Goal: Task Accomplishment & Management: Manage account settings

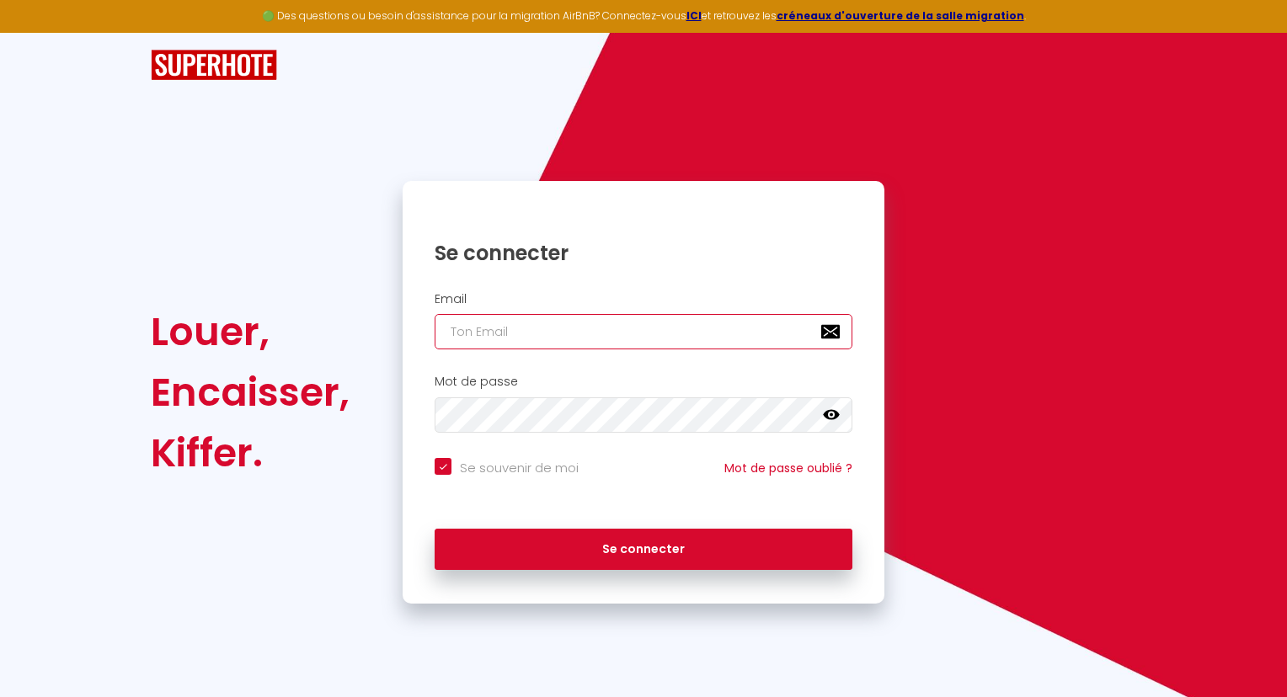
type input "[EMAIL_ADDRESS][DOMAIN_NAME]"
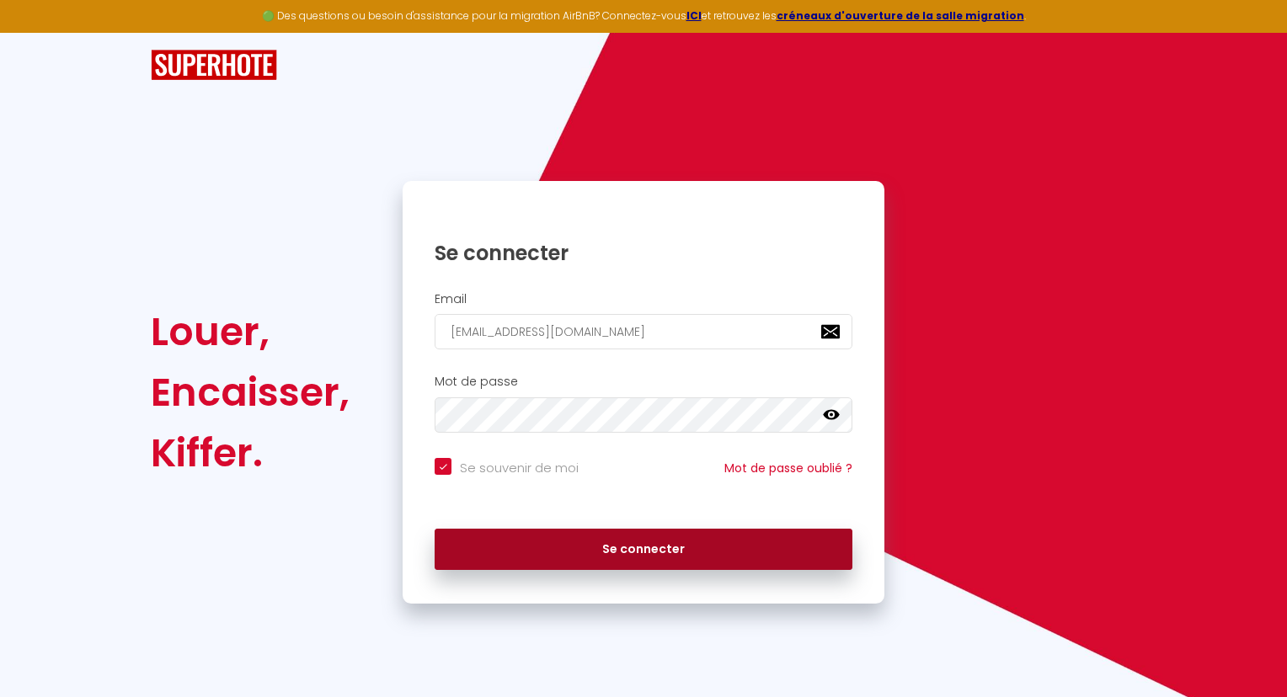
drag, startPoint x: 633, startPoint y: 522, endPoint x: 633, endPoint y: 566, distance: 43.8
click at [633, 566] on div "Se connecter" at bounding box center [644, 545] width 482 height 51
click at [633, 566] on button "Se connecter" at bounding box center [644, 550] width 418 height 42
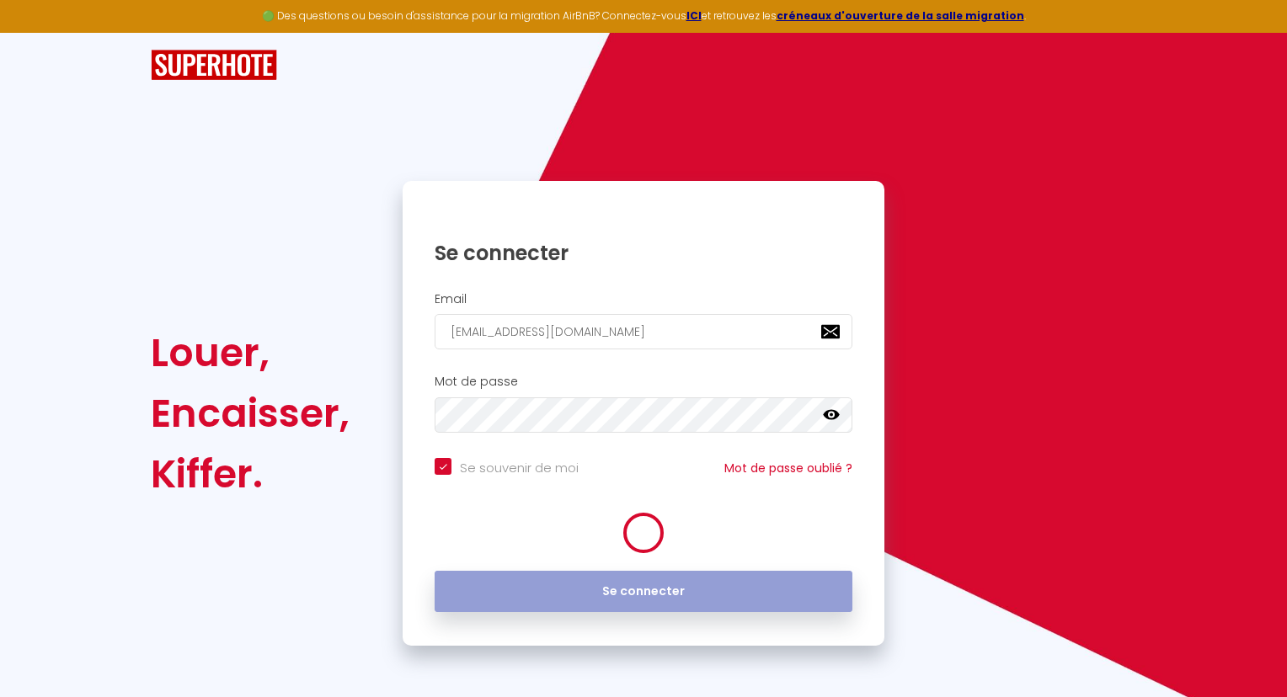
checkbox input "true"
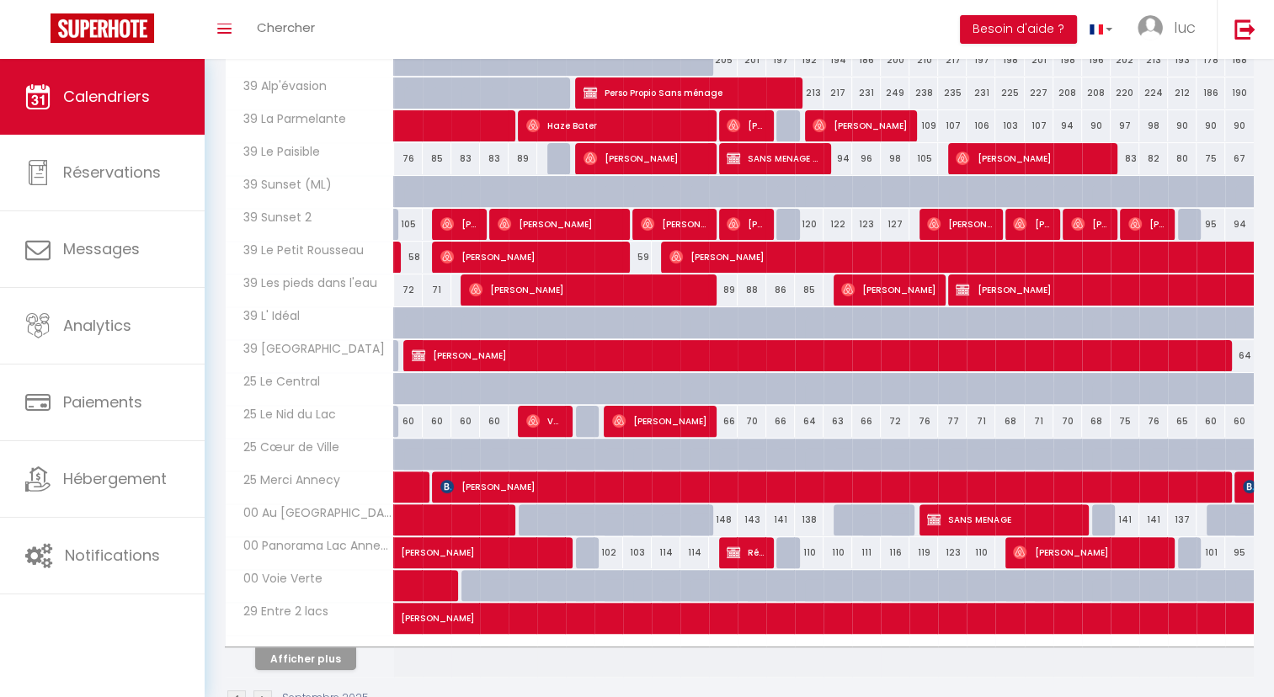
scroll to position [417, 0]
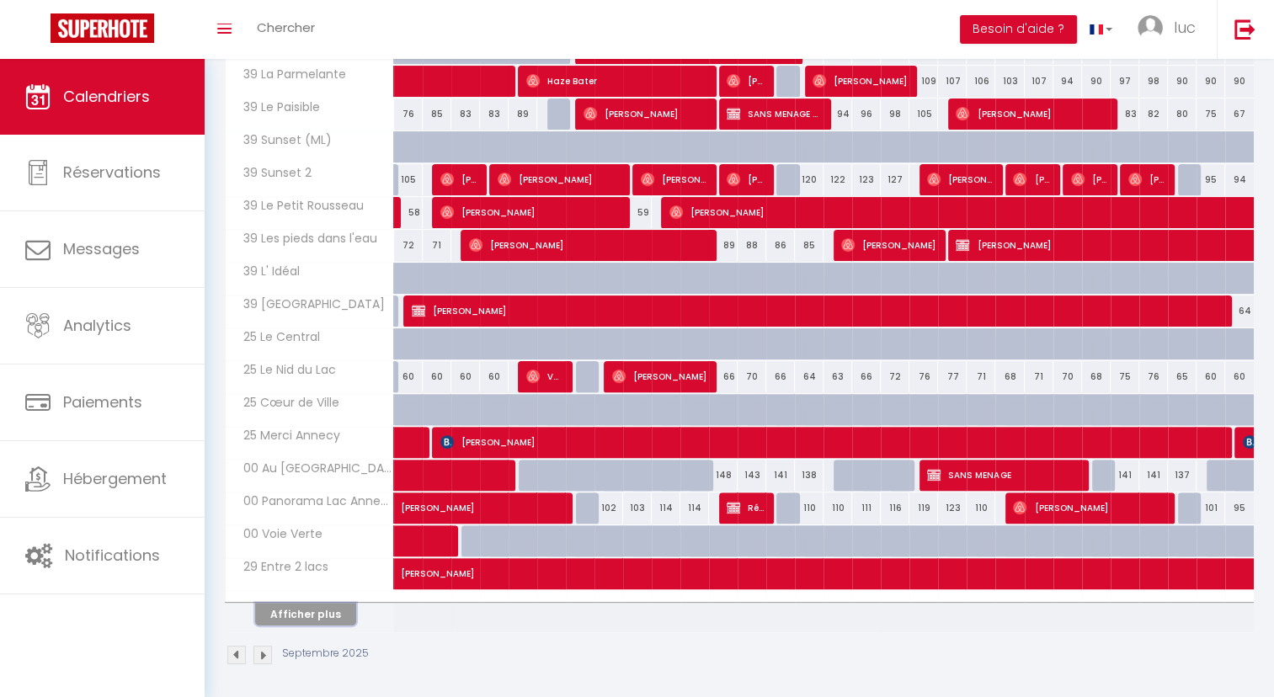
click at [320, 606] on button "Afficher plus" at bounding box center [305, 614] width 101 height 23
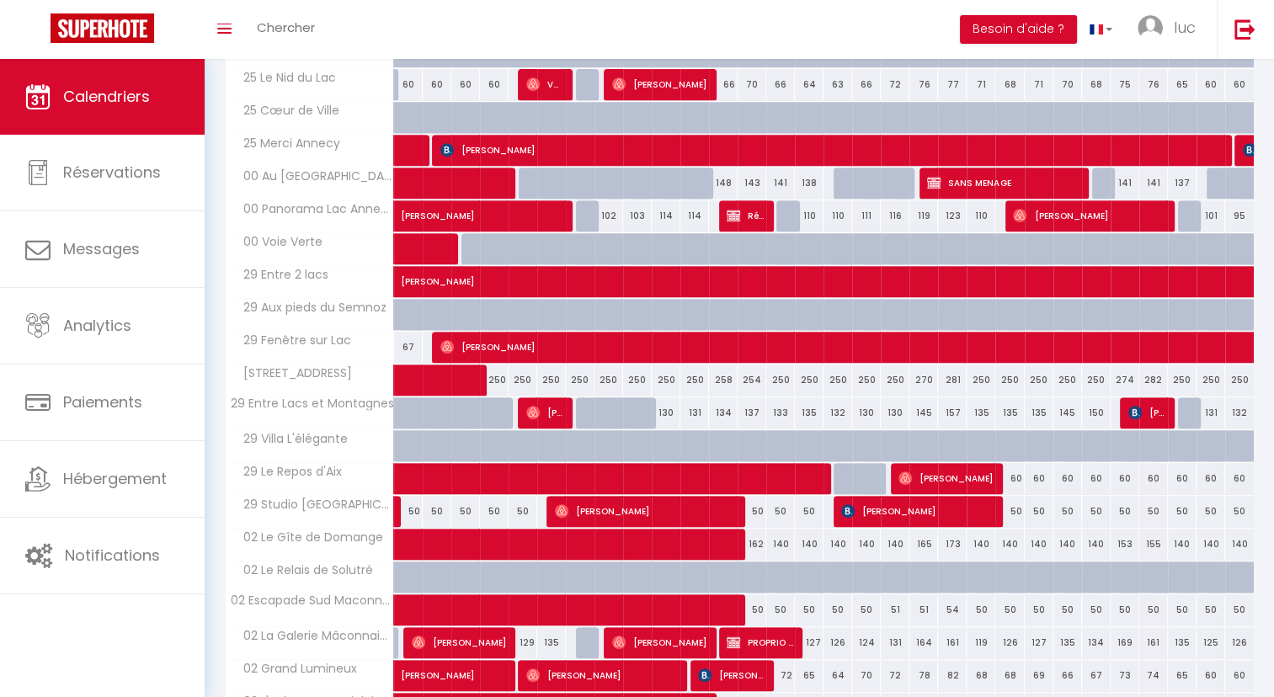
scroll to position [710, 0]
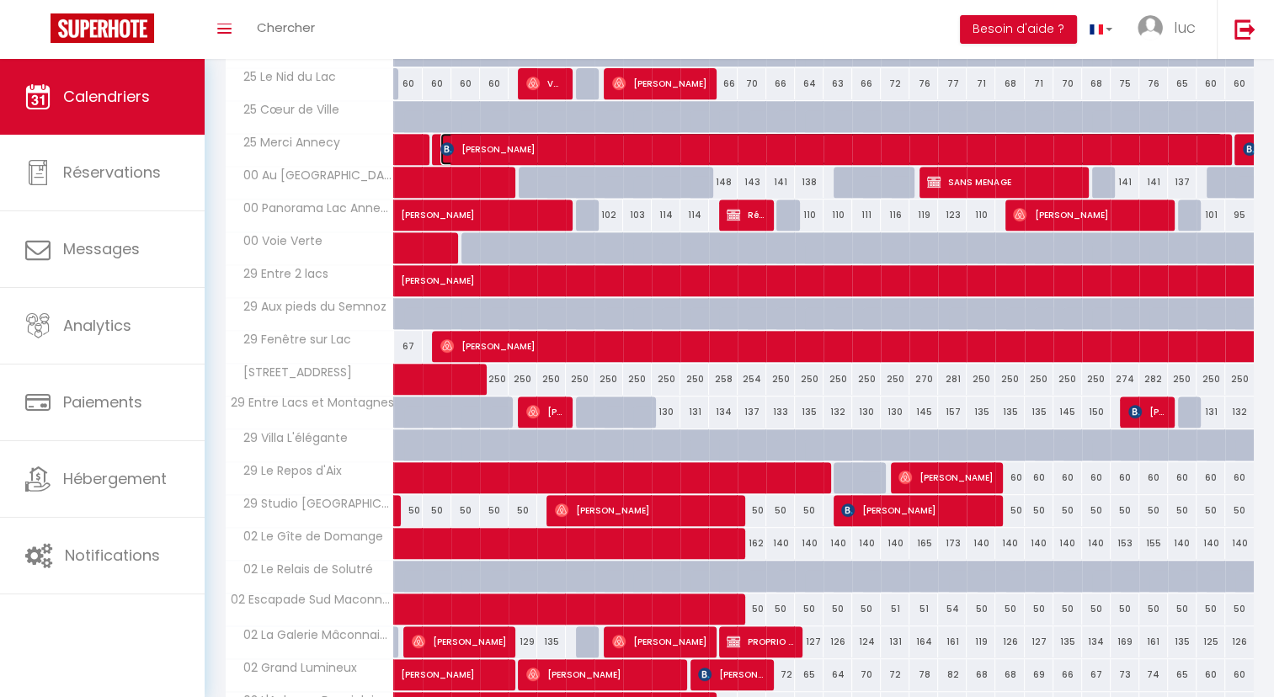
click at [583, 148] on span "[PERSON_NAME]" at bounding box center [831, 149] width 782 height 32
select select "OK"
select select "1"
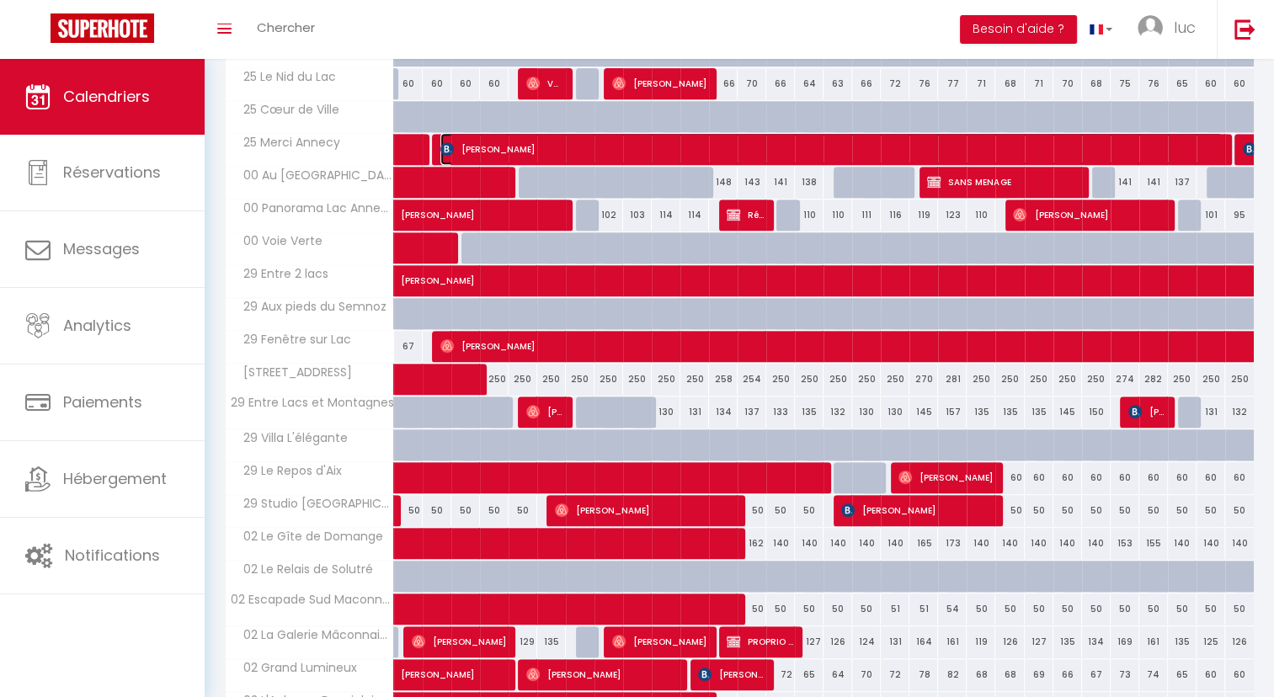
select select "1"
select select
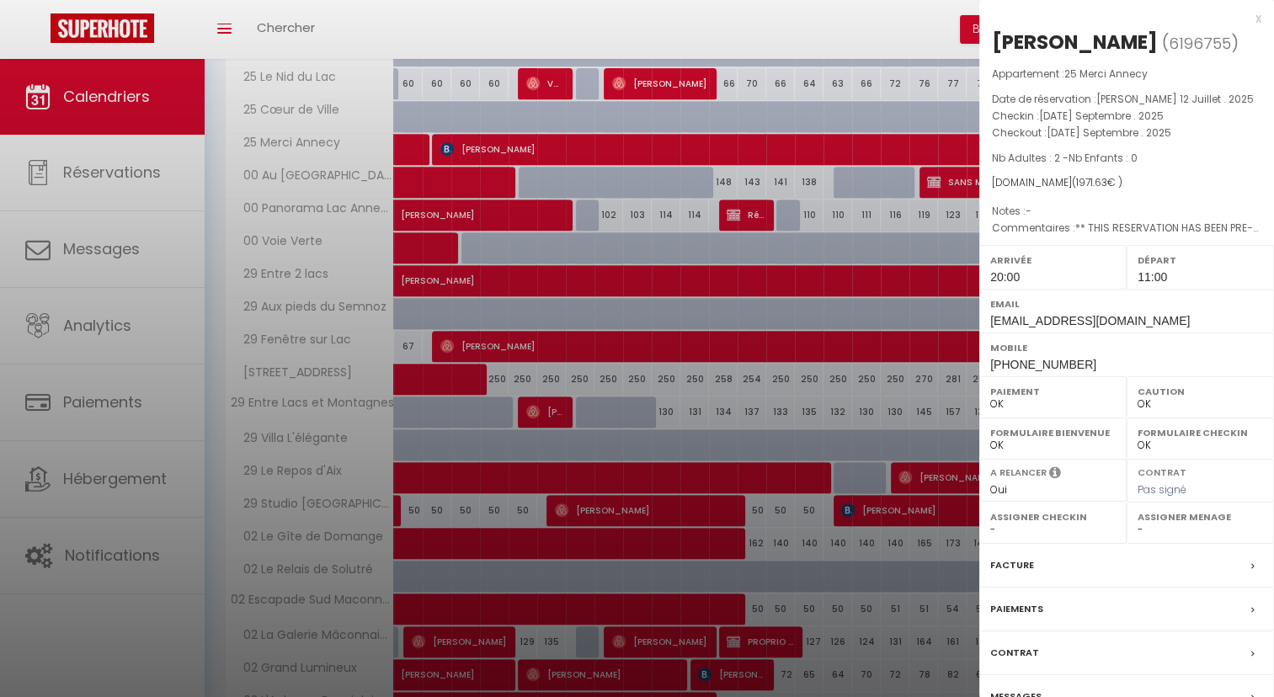
click at [620, 242] on div at bounding box center [637, 348] width 1274 height 697
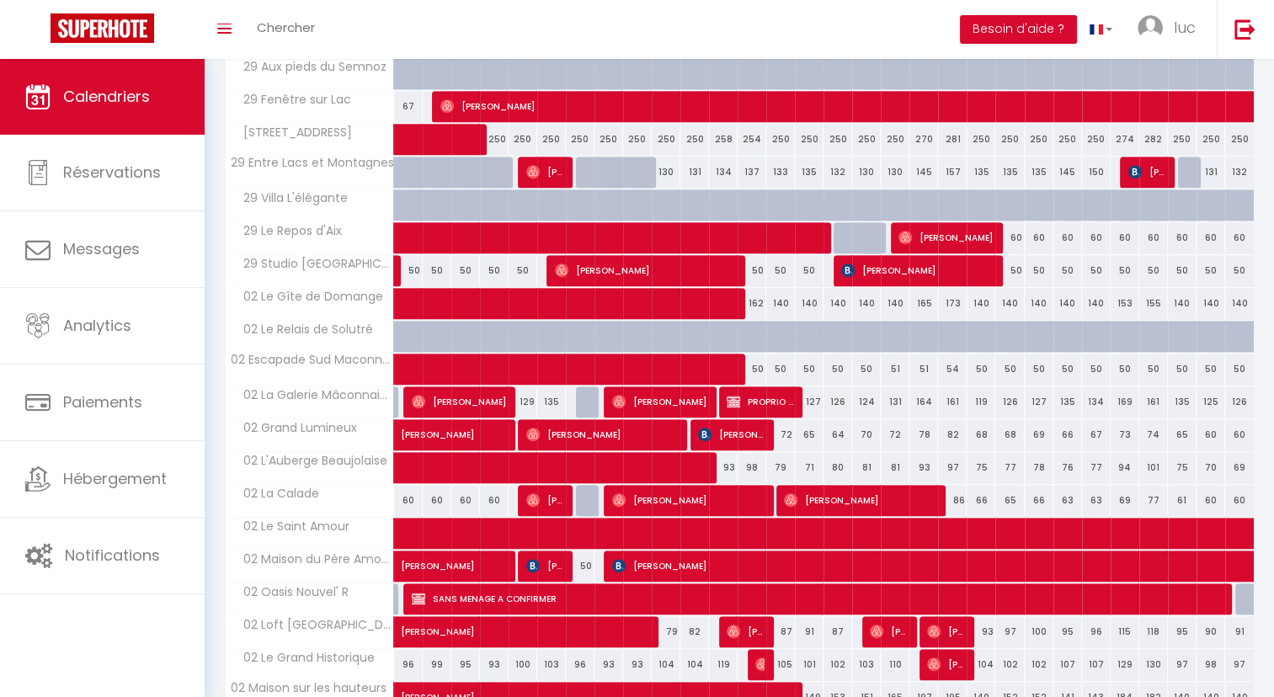
scroll to position [1070, 0]
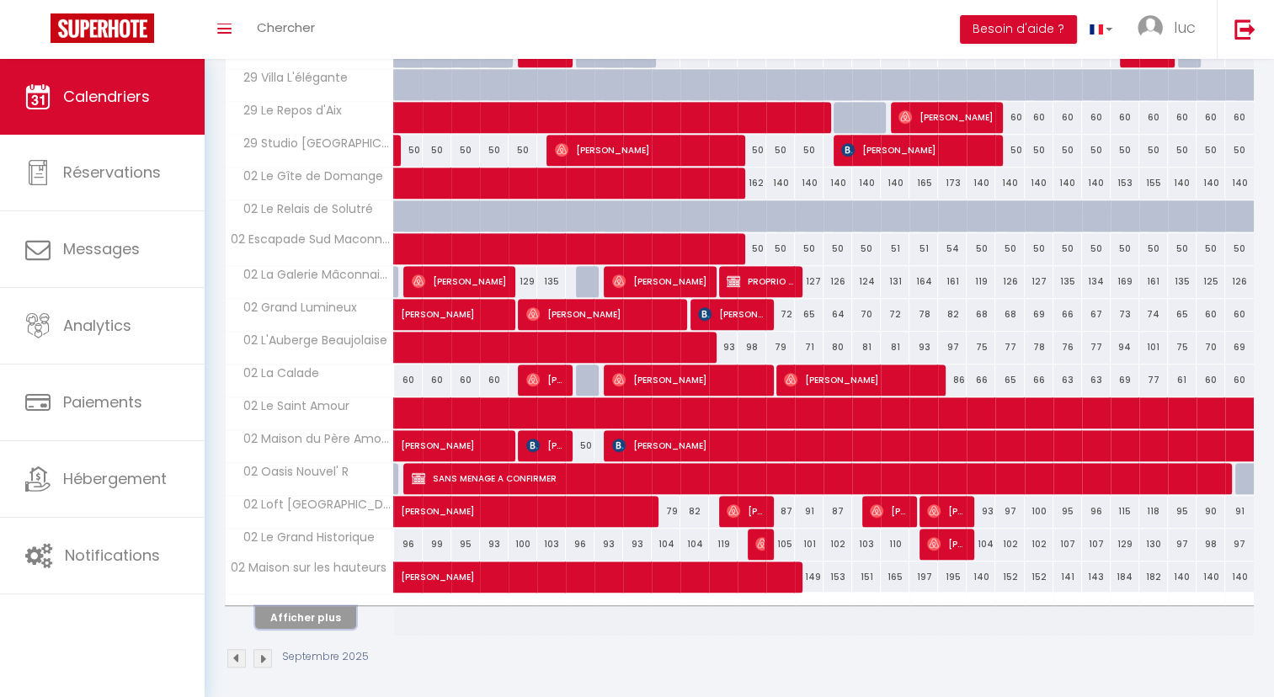
click at [335, 612] on button "Afficher plus" at bounding box center [305, 617] width 101 height 23
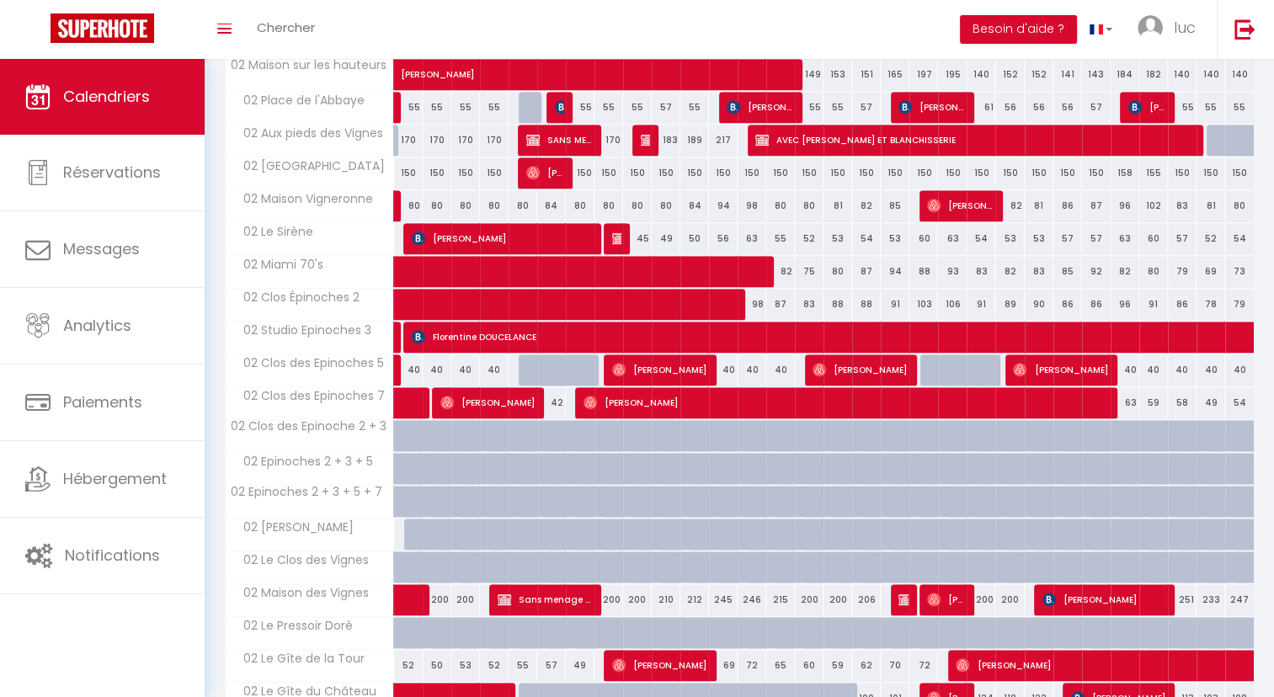
scroll to position [1645, 0]
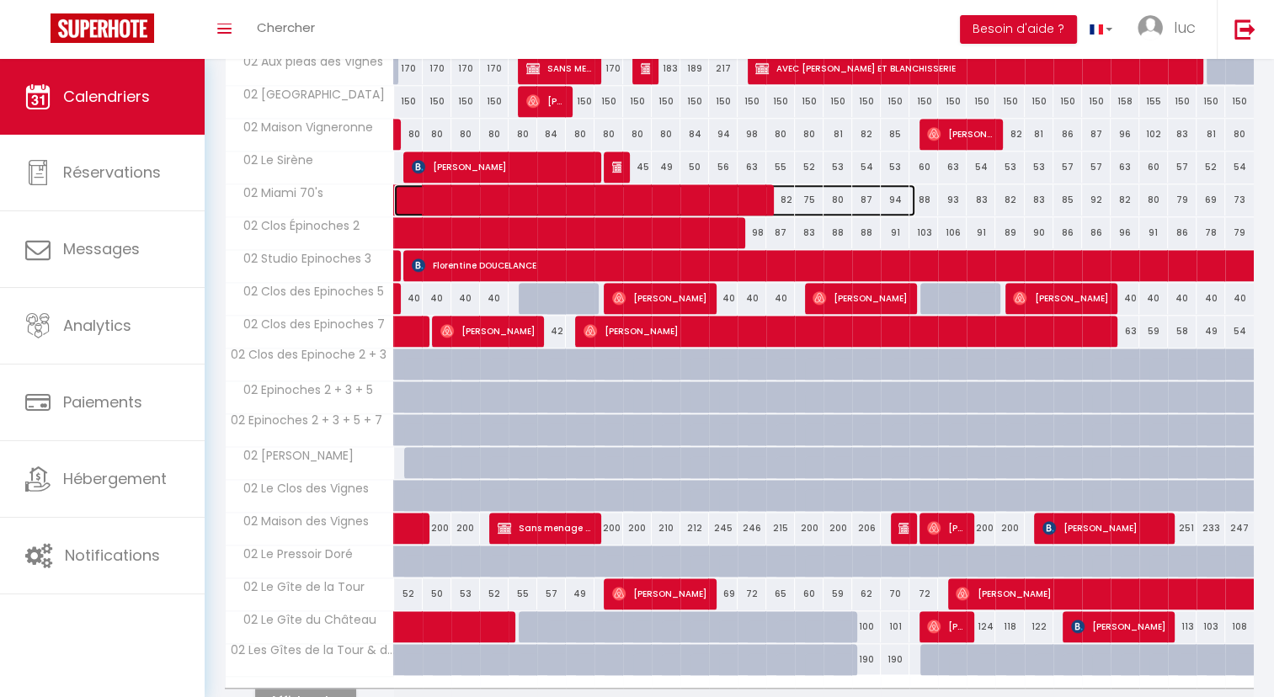
click at [495, 199] on span at bounding box center [664, 200] width 504 height 32
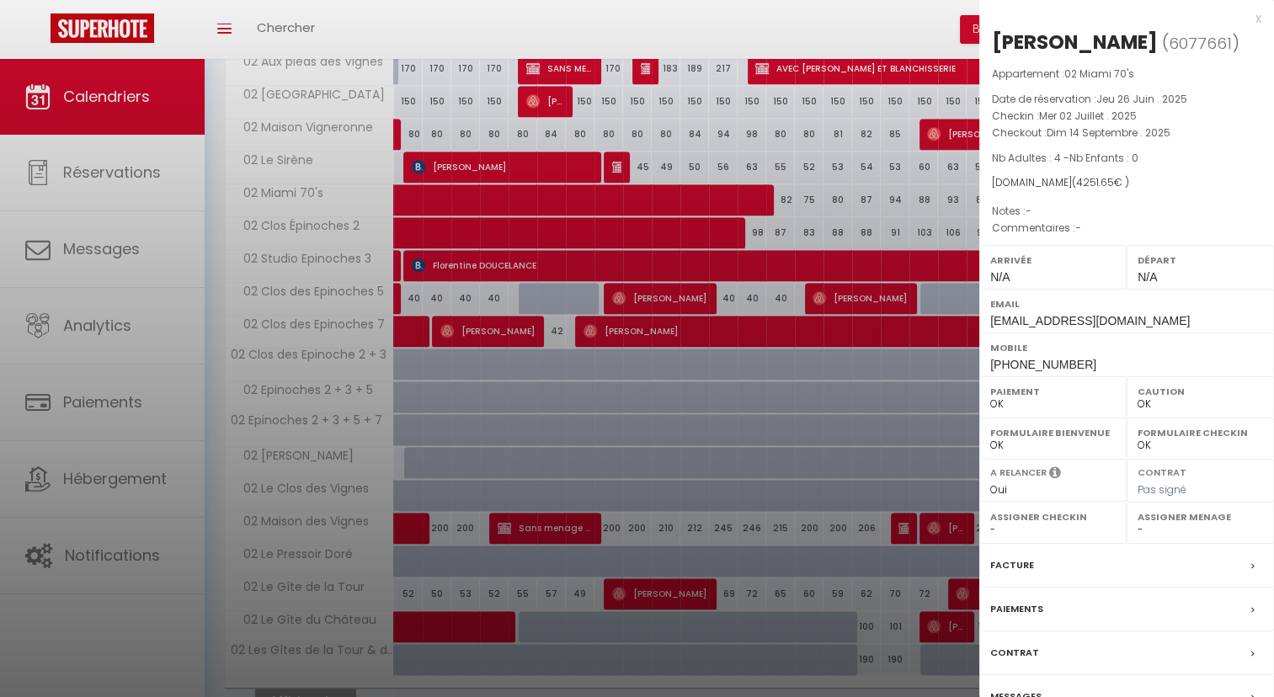
click at [855, 191] on div at bounding box center [637, 348] width 1274 height 697
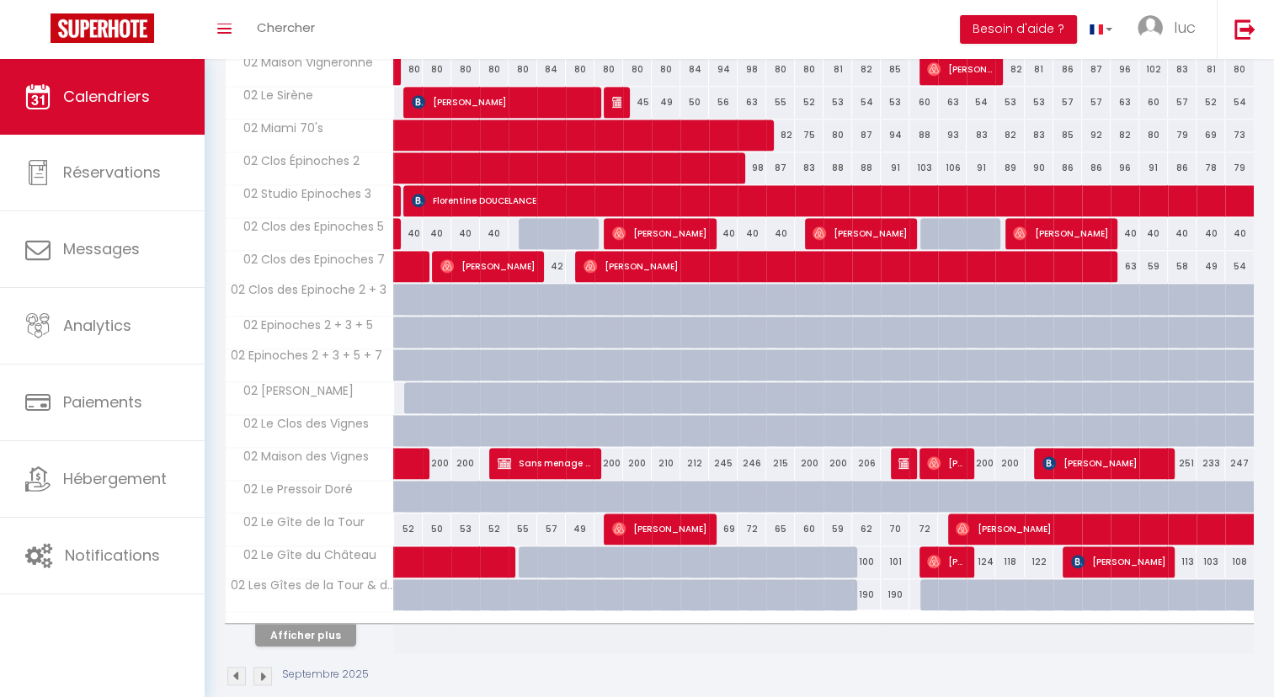
scroll to position [1724, 0]
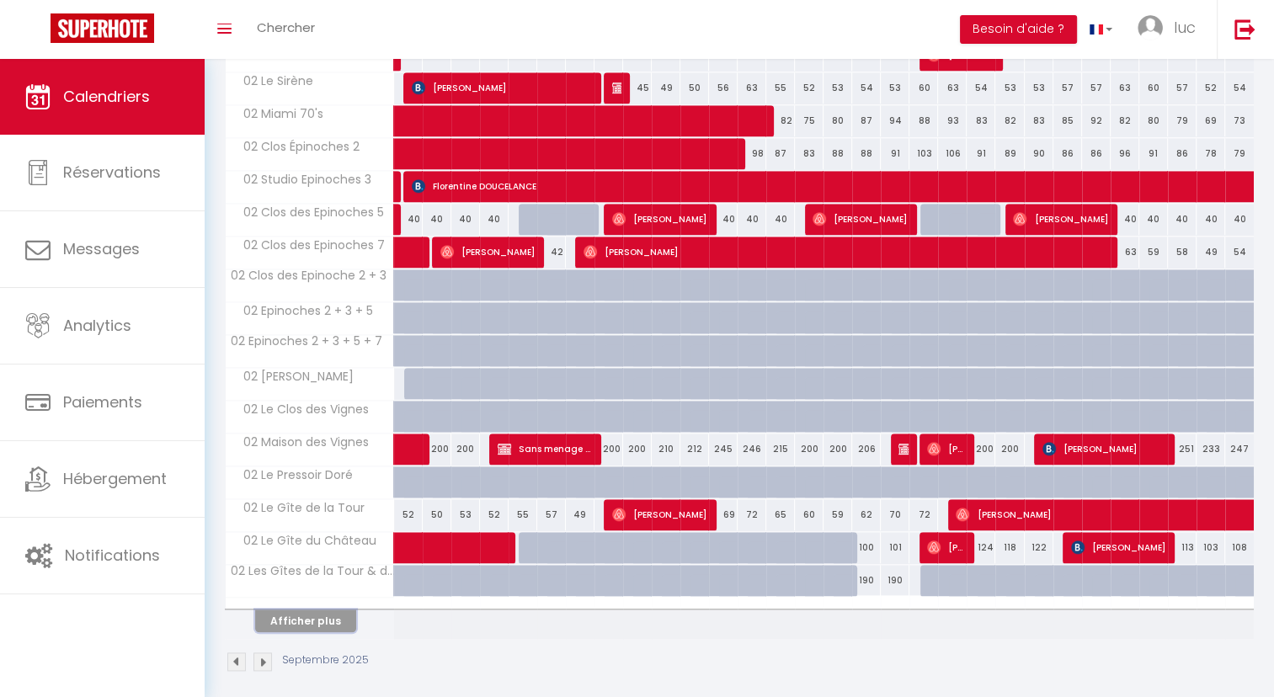
click at [330, 613] on button "Afficher plus" at bounding box center [305, 621] width 101 height 23
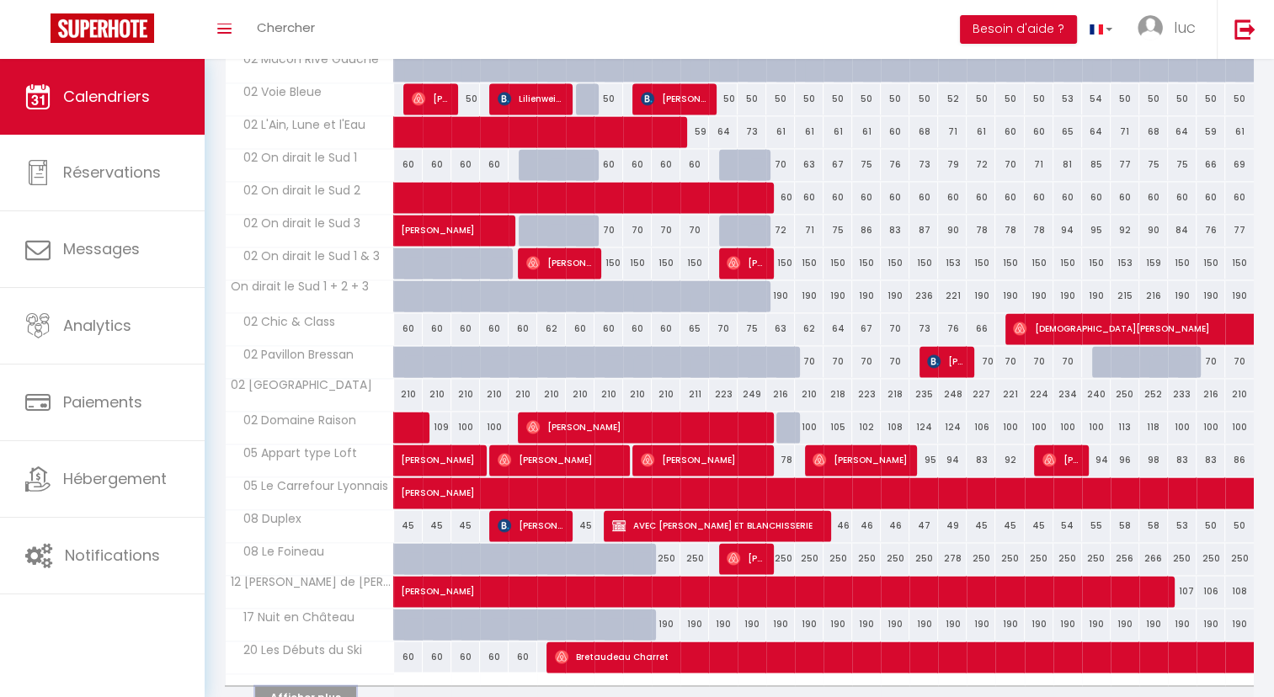
scroll to position [2377, 0]
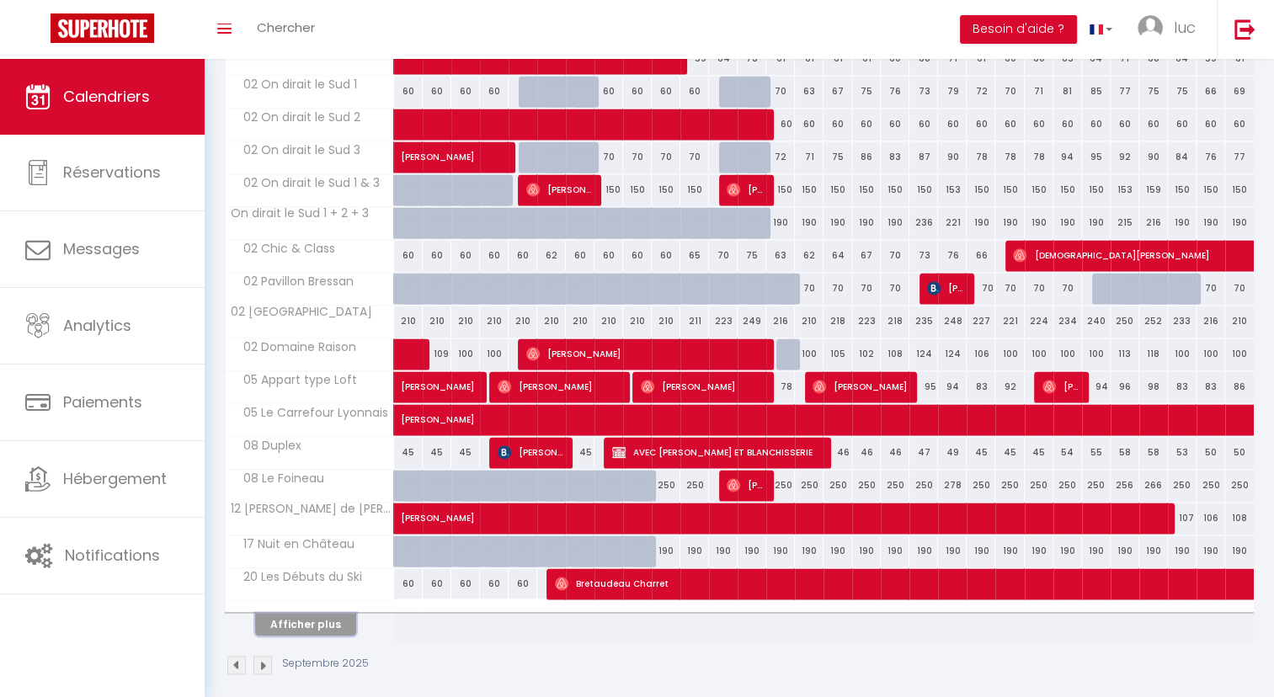
click at [337, 616] on button "Afficher plus" at bounding box center [305, 624] width 101 height 23
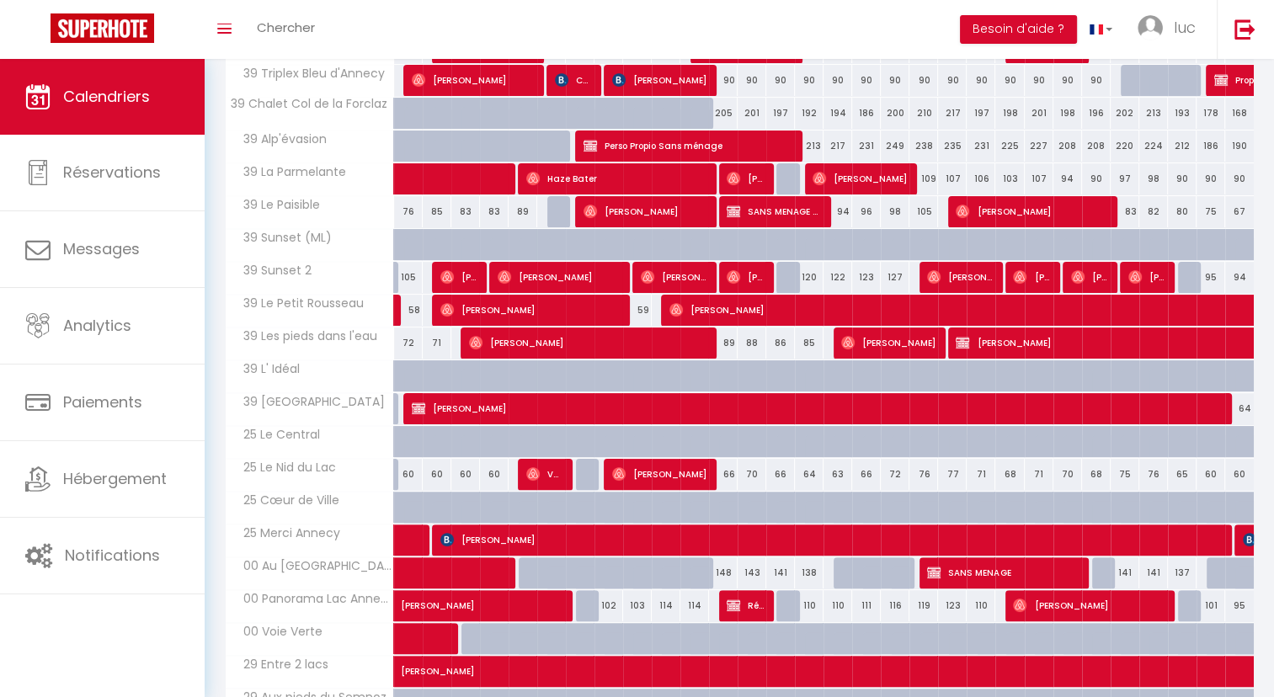
scroll to position [339, 0]
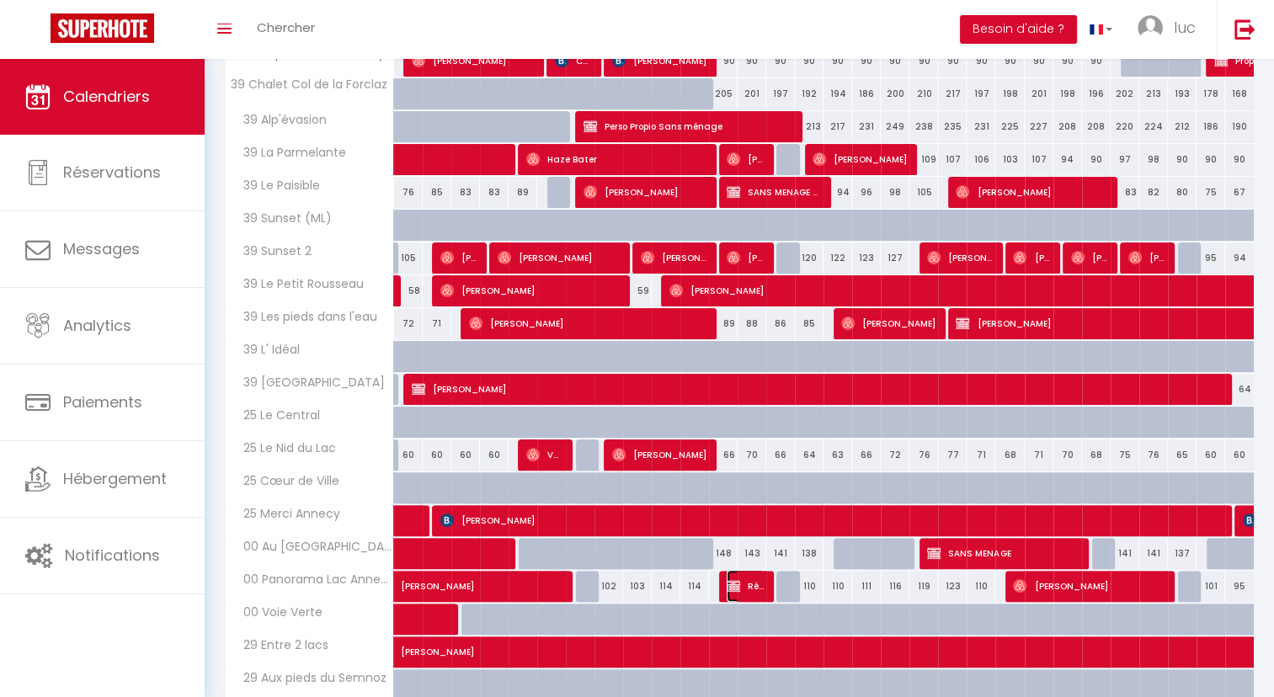
click at [746, 579] on span "Réservée [PERSON_NAME]" at bounding box center [746, 586] width 38 height 32
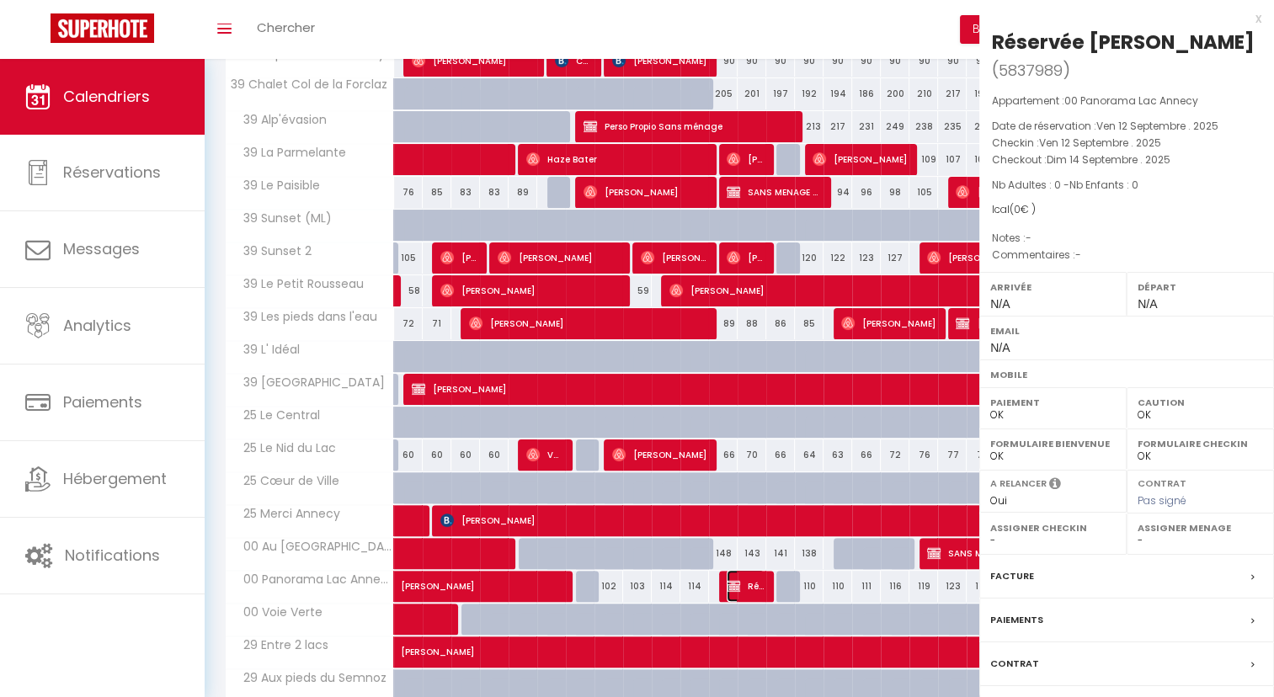
select select "KO"
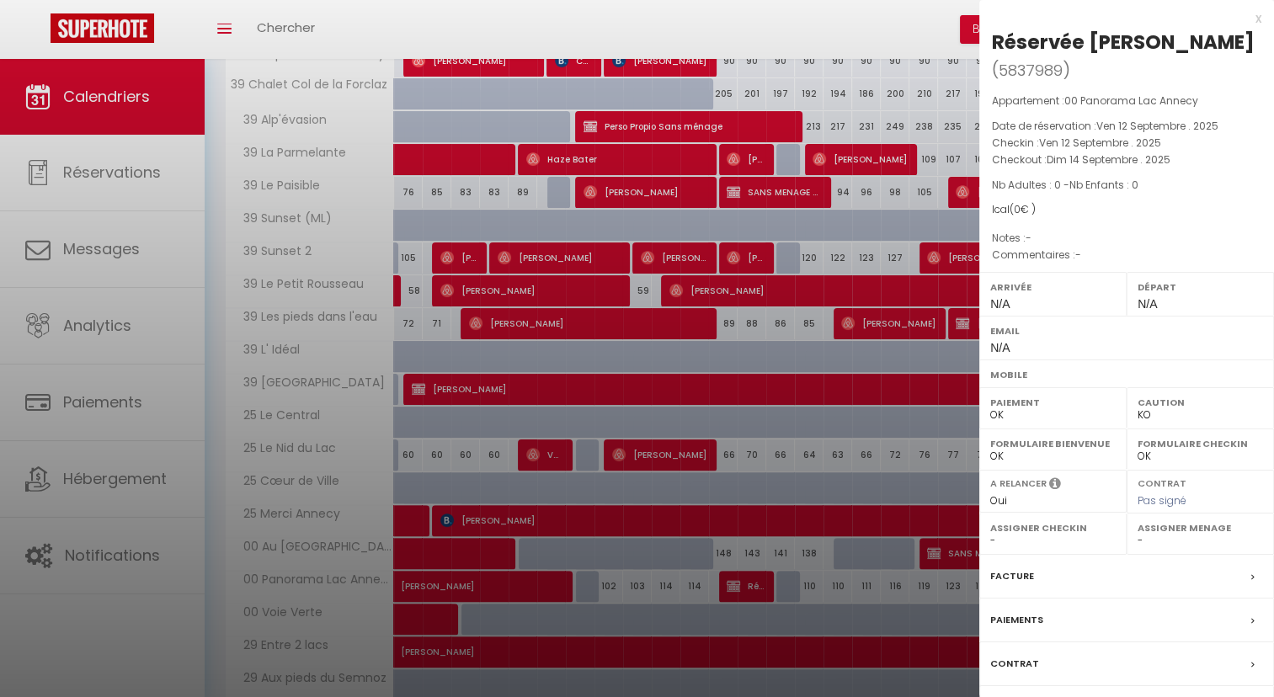
click at [647, 592] on div at bounding box center [637, 348] width 1274 height 697
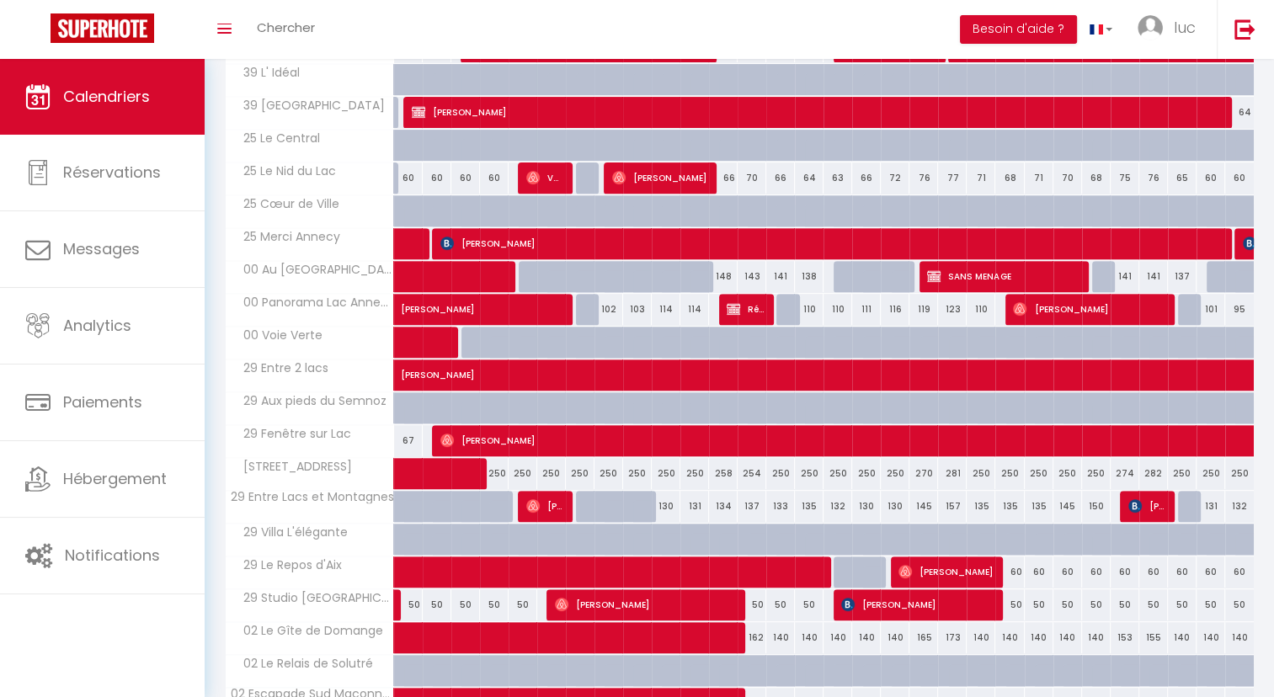
scroll to position [620, 0]
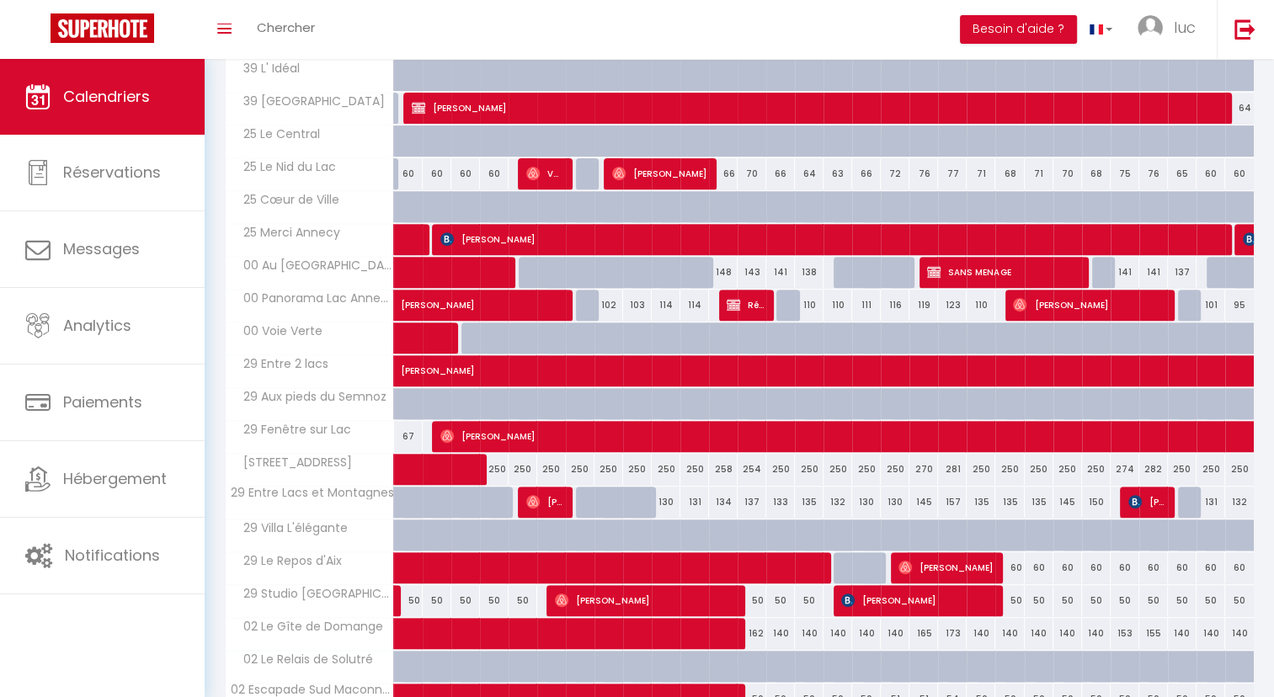
click at [645, 301] on div "103" at bounding box center [637, 305] width 29 height 31
type input "103"
type input "[DATE] Septembre 2025"
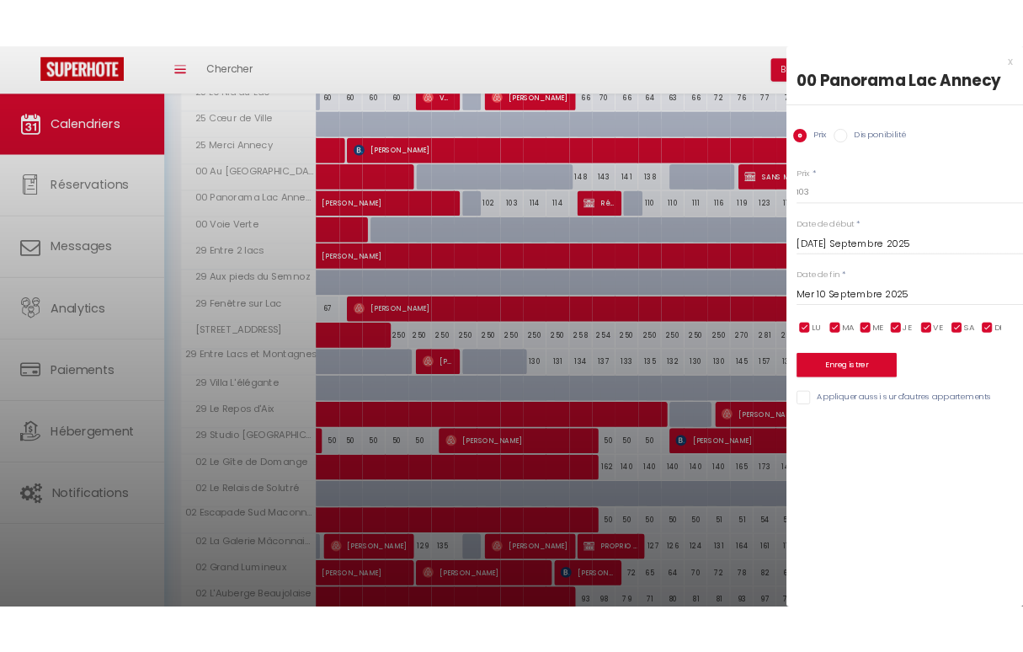
scroll to position [746, 0]
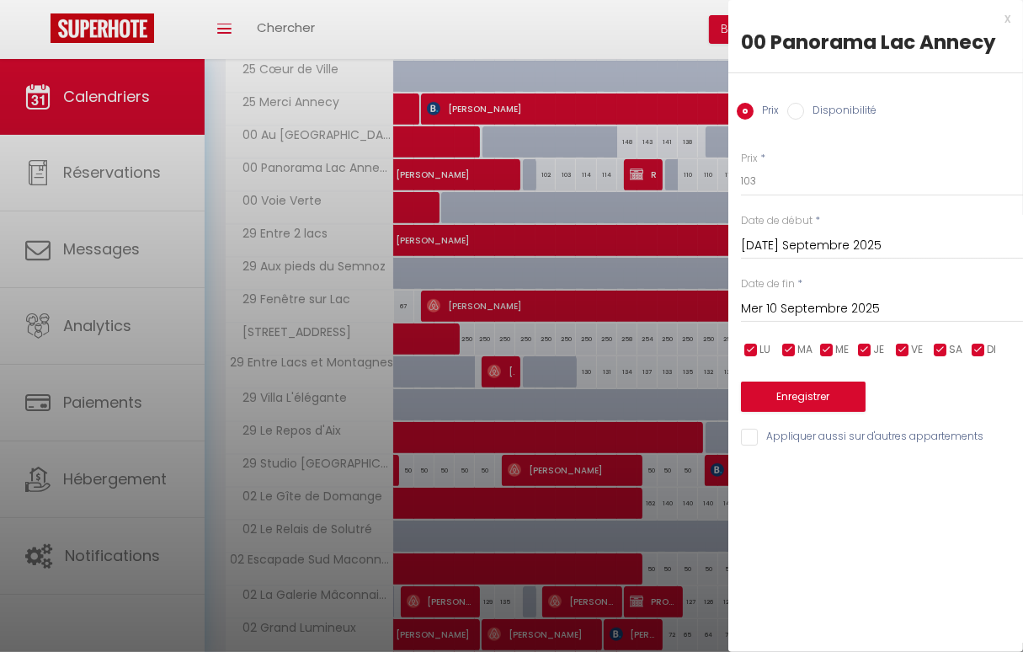
click at [821, 307] on input "Mer 10 Septembre 2025" at bounding box center [882, 309] width 282 height 22
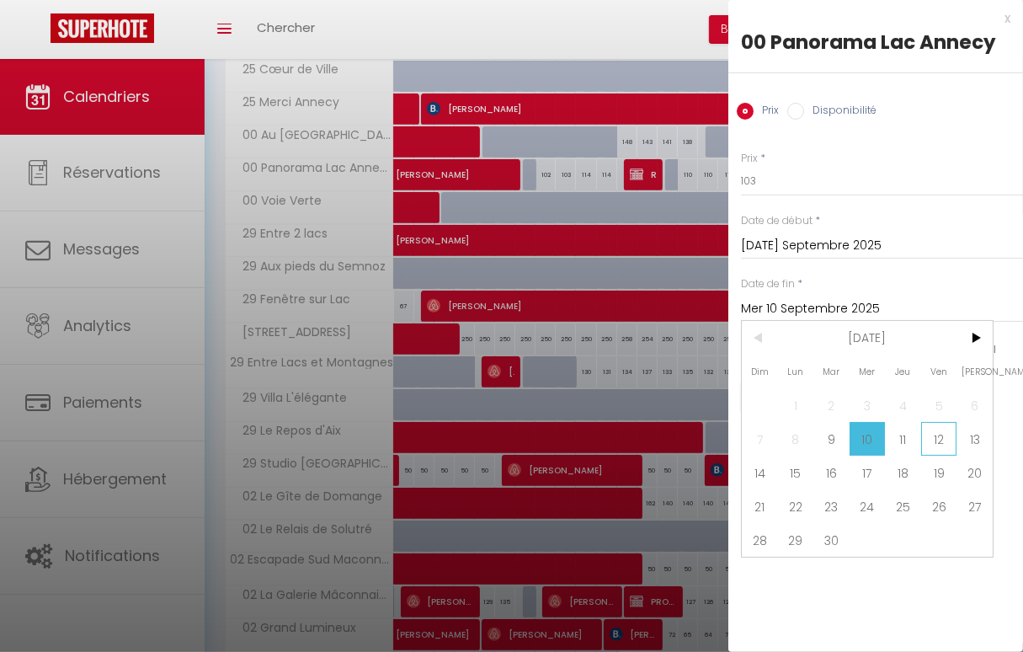
click at [934, 439] on span "12" at bounding box center [939, 439] width 36 height 34
type input "Ven 12 Septembre 2025"
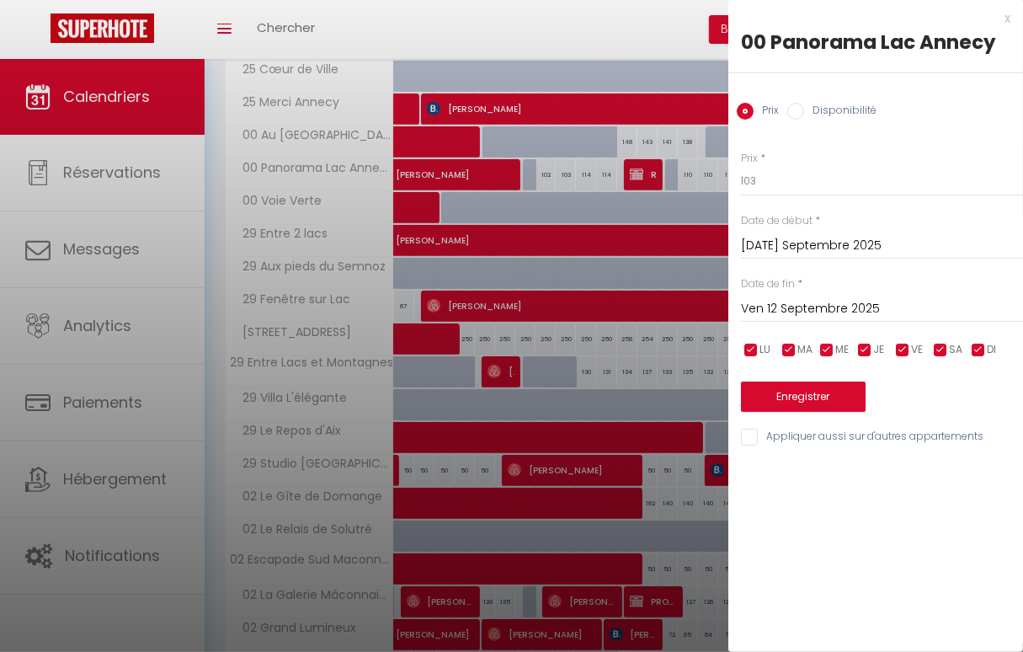
click at [793, 115] on input "Disponibilité" at bounding box center [795, 111] width 17 height 17
radio input "true"
radio input "false"
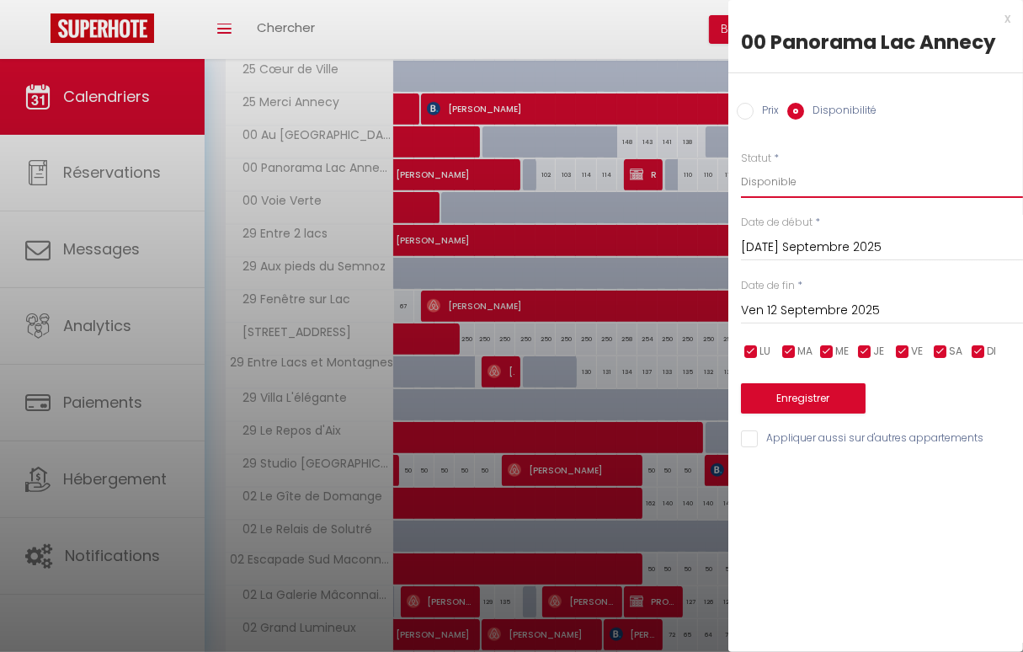
click at [816, 186] on select "Disponible Indisponible" at bounding box center [882, 182] width 282 height 32
select select "0"
click at [741, 166] on select "Disponible Indisponible" at bounding box center [882, 182] width 282 height 32
click at [799, 395] on button "Enregistrer" at bounding box center [803, 398] width 125 height 30
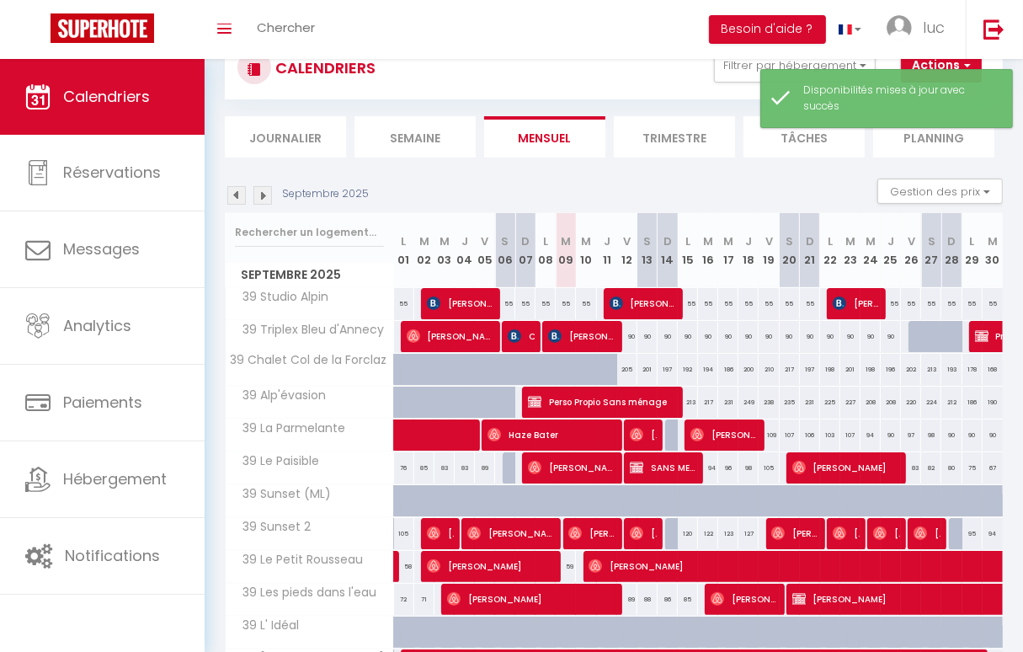
scroll to position [470, 0]
